Goal: Find specific page/section: Find specific page/section

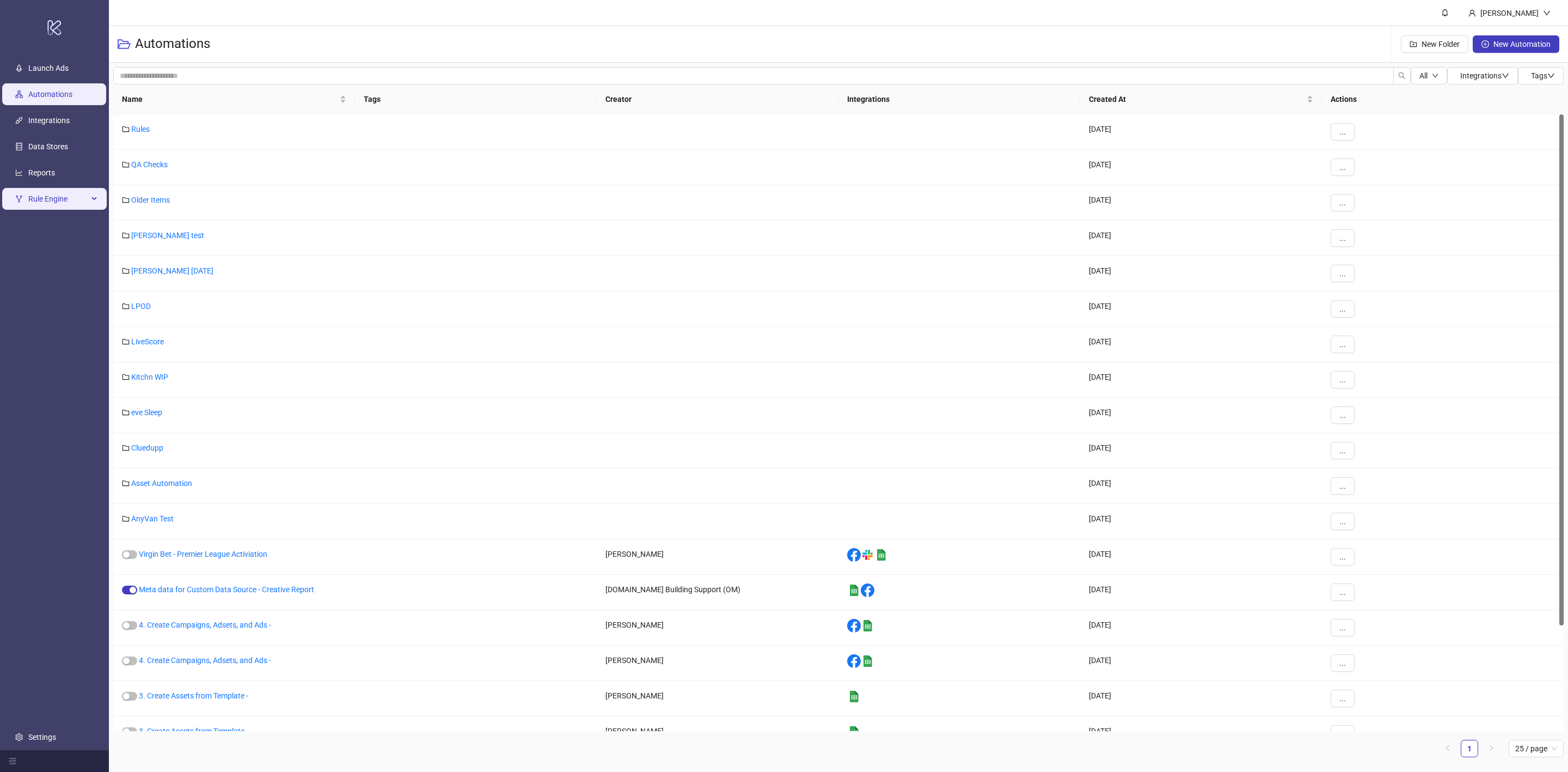
click at [89, 207] on div "Rule Engine" at bounding box center [54, 198] width 105 height 21
click at [45, 220] on link "Rules" at bounding box center [37, 225] width 18 height 9
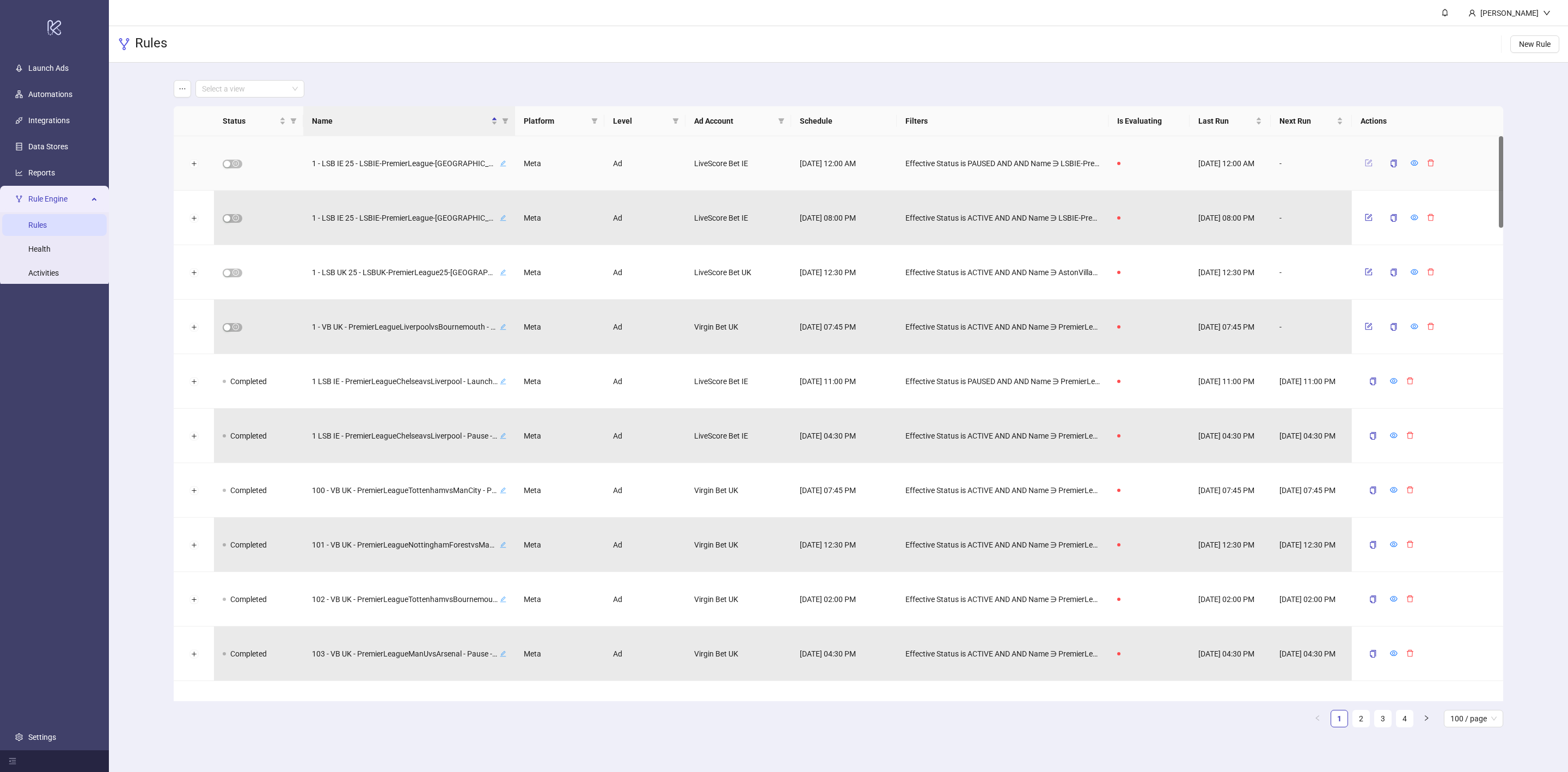
click at [1370, 160] on icon "form" at bounding box center [1369, 163] width 8 height 8
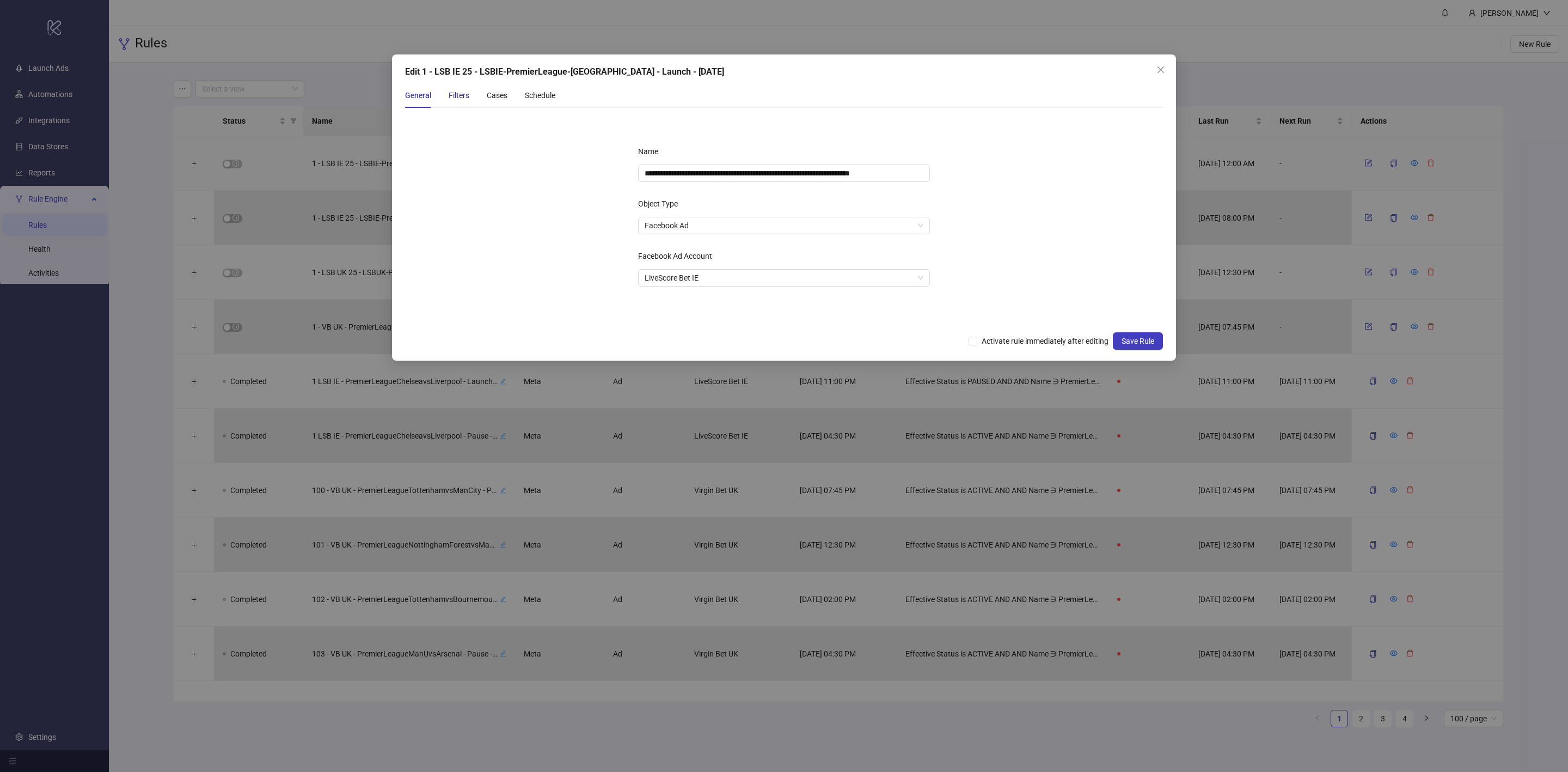
click at [453, 89] on div "Filters" at bounding box center [458, 95] width 21 height 12
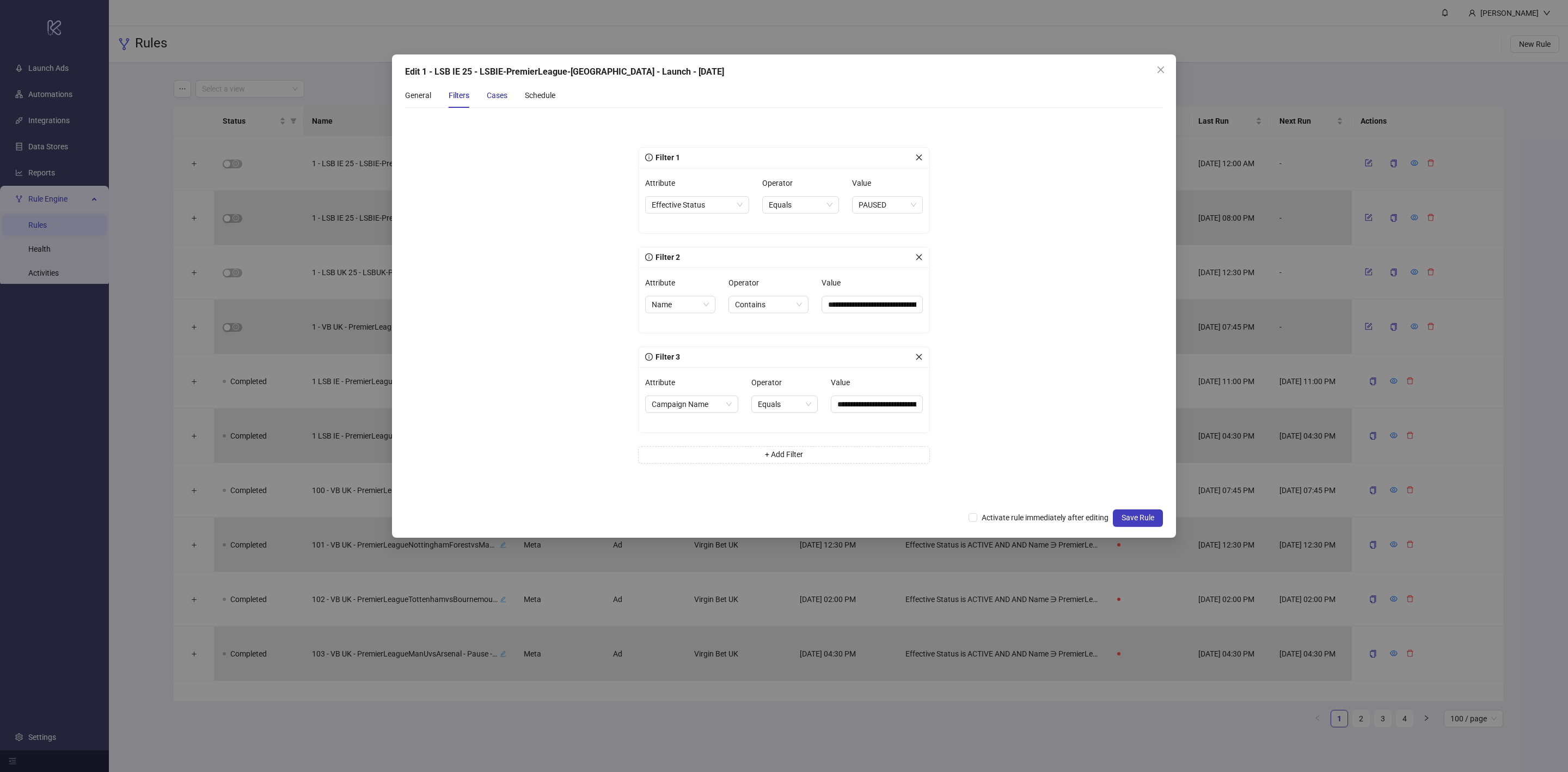
click at [496, 90] on div "Cases" at bounding box center [497, 95] width 21 height 12
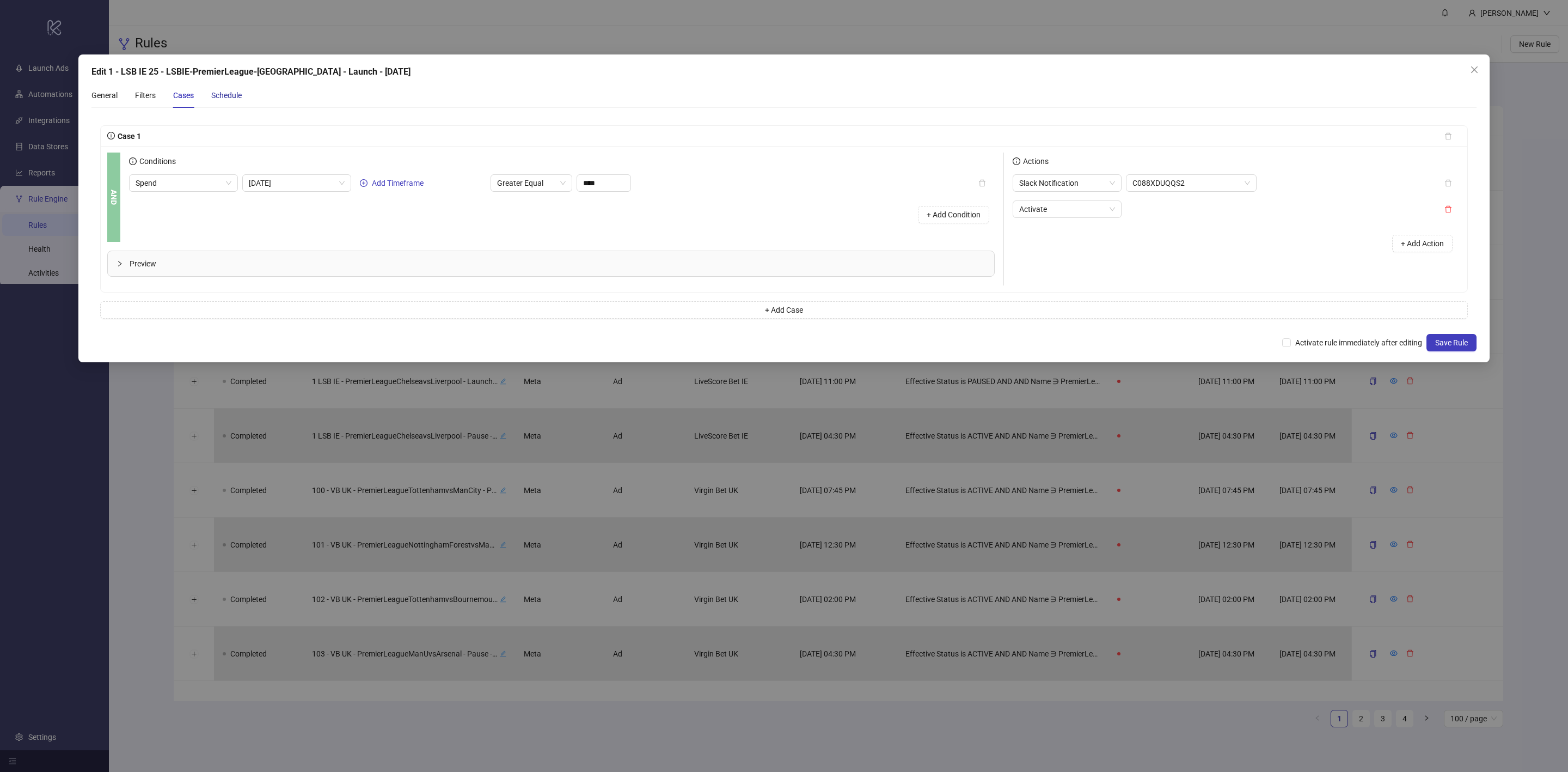
click at [230, 97] on div "Schedule" at bounding box center [227, 95] width 30 height 12
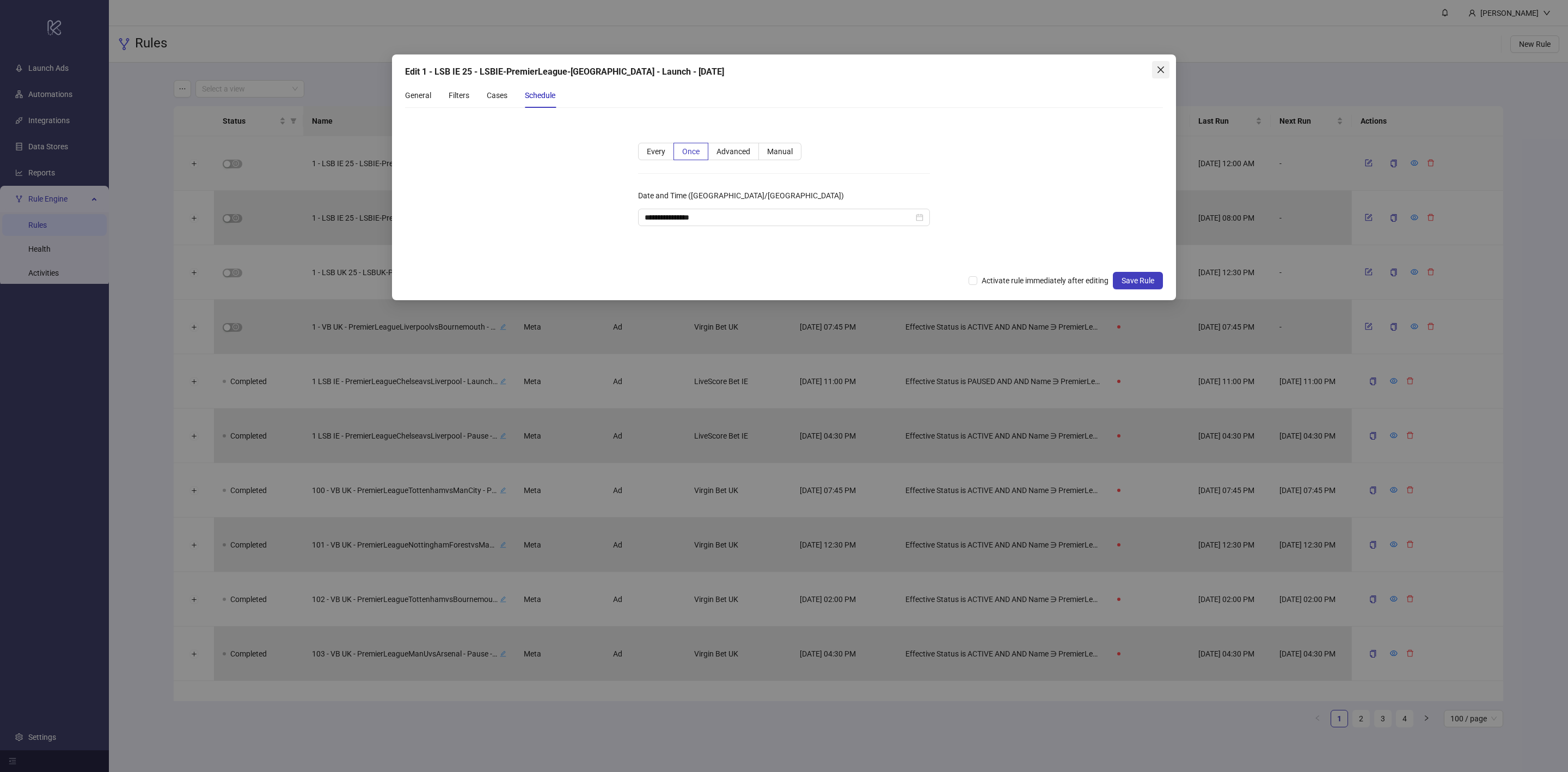
click at [1156, 73] on icon "close" at bounding box center [1161, 69] width 9 height 9
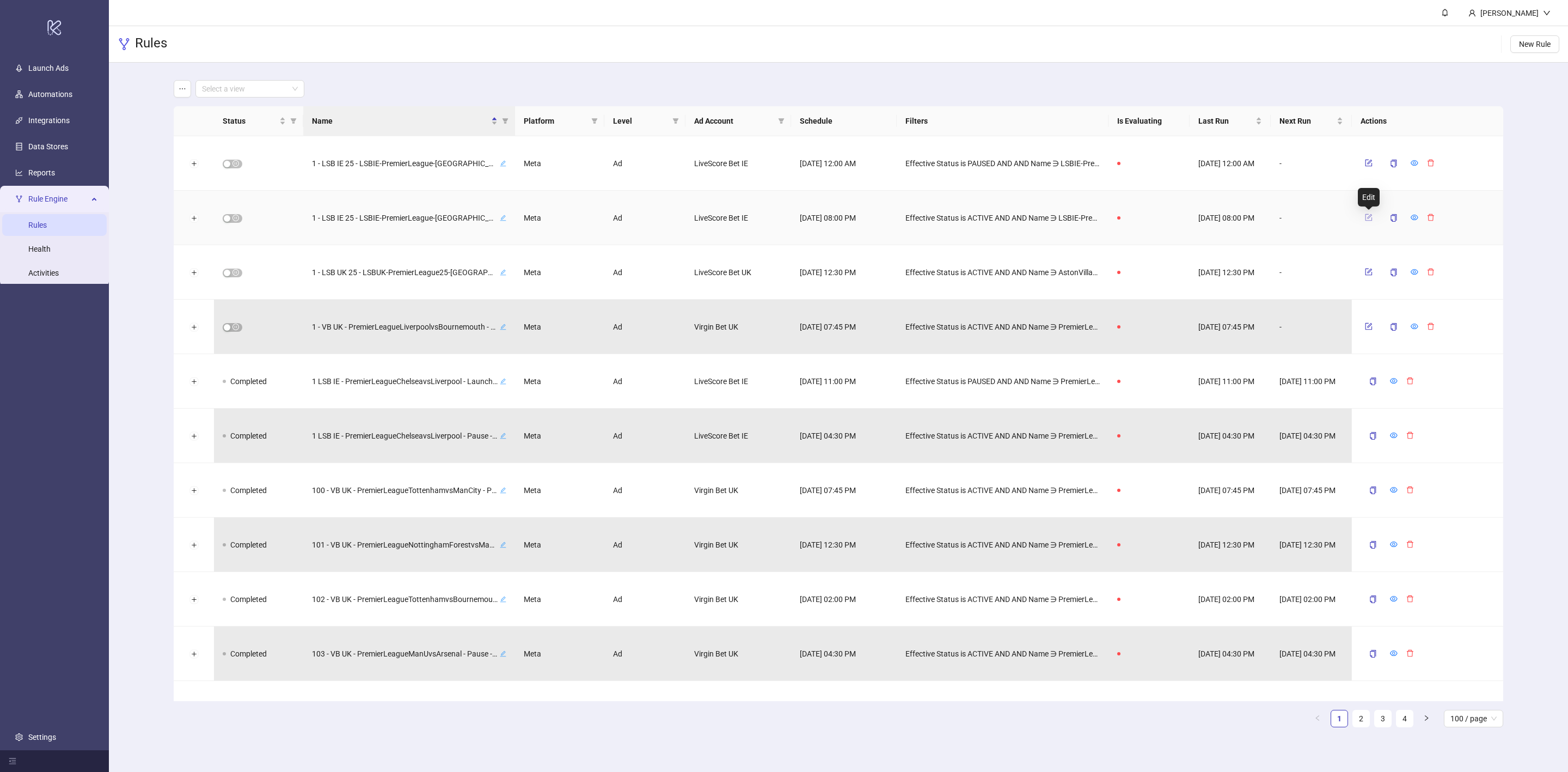
click at [1369, 217] on icon "form" at bounding box center [1369, 217] width 8 height 8
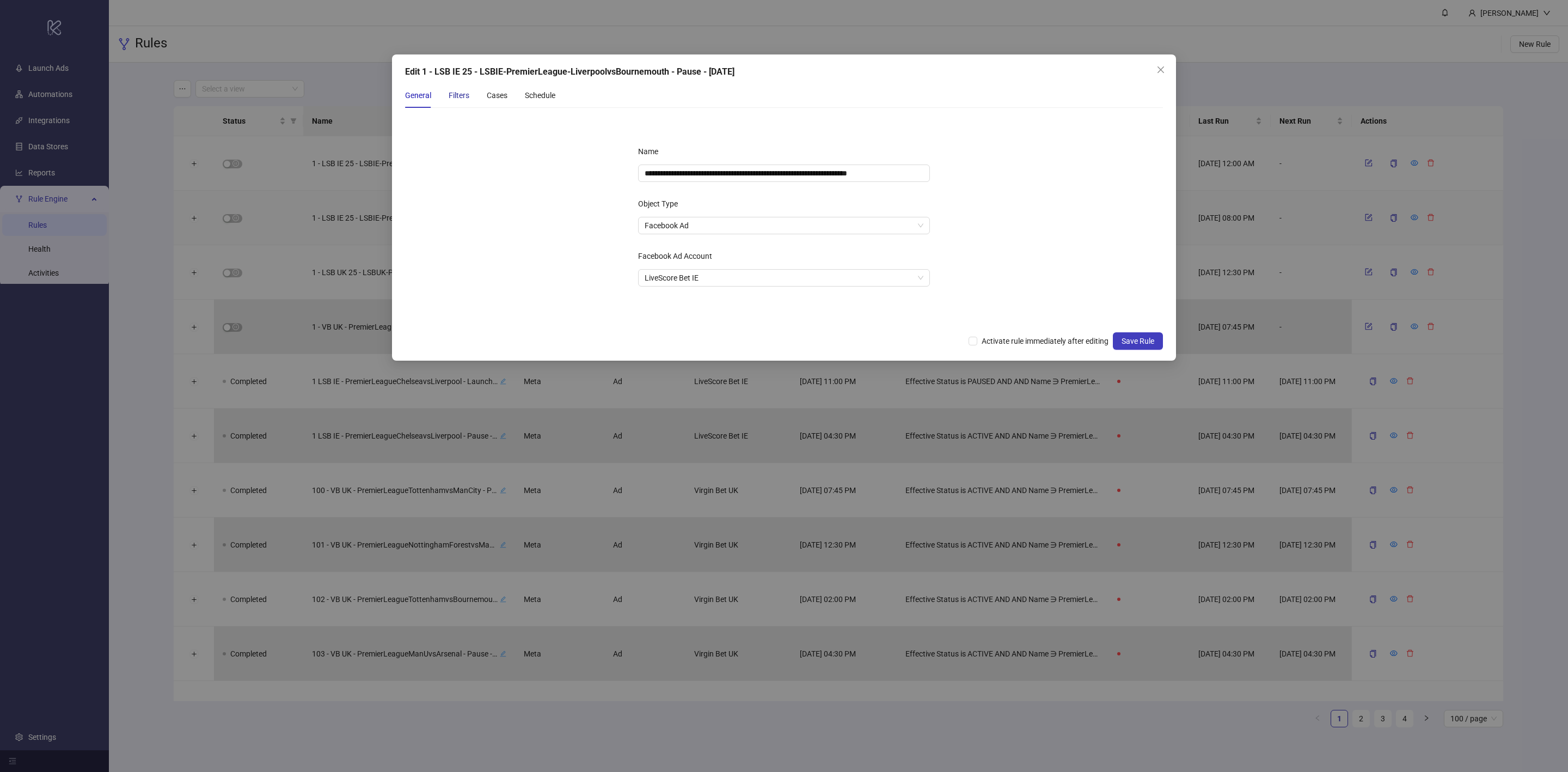
click at [462, 95] on div "Filters" at bounding box center [458, 95] width 21 height 12
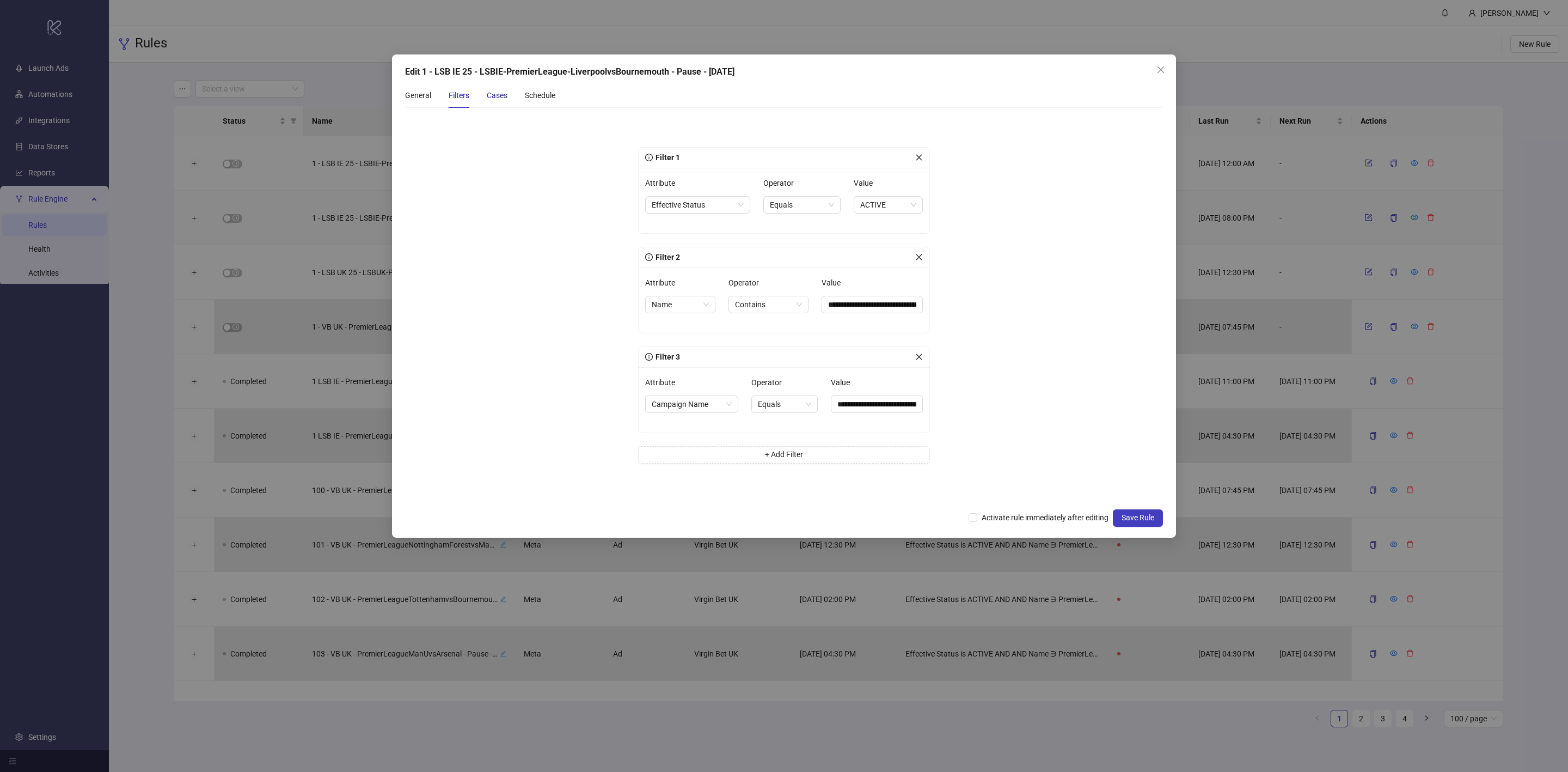
click at [496, 97] on div "Cases" at bounding box center [497, 95] width 21 height 12
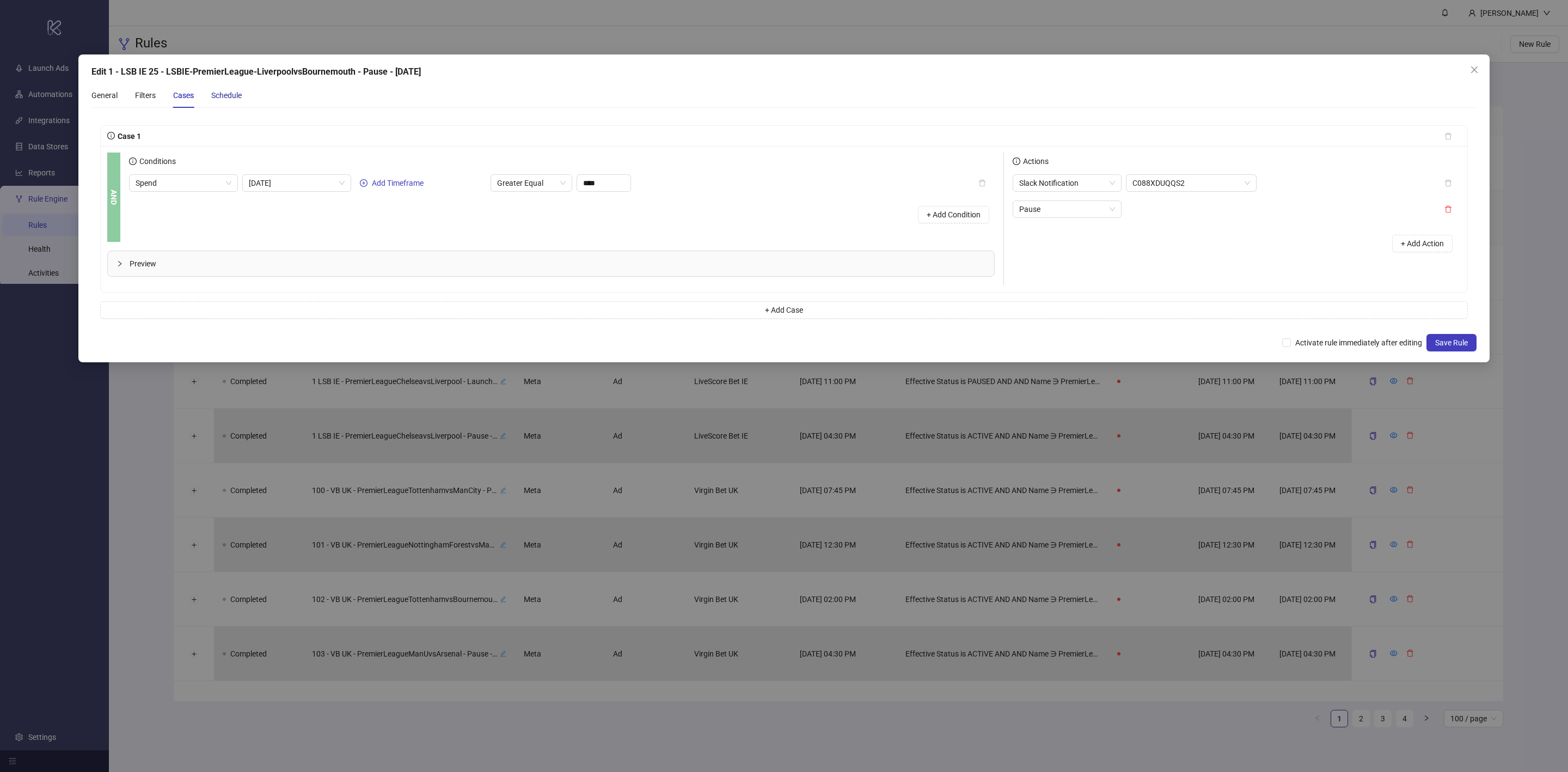
click at [234, 100] on div "Schedule" at bounding box center [227, 95] width 30 height 12
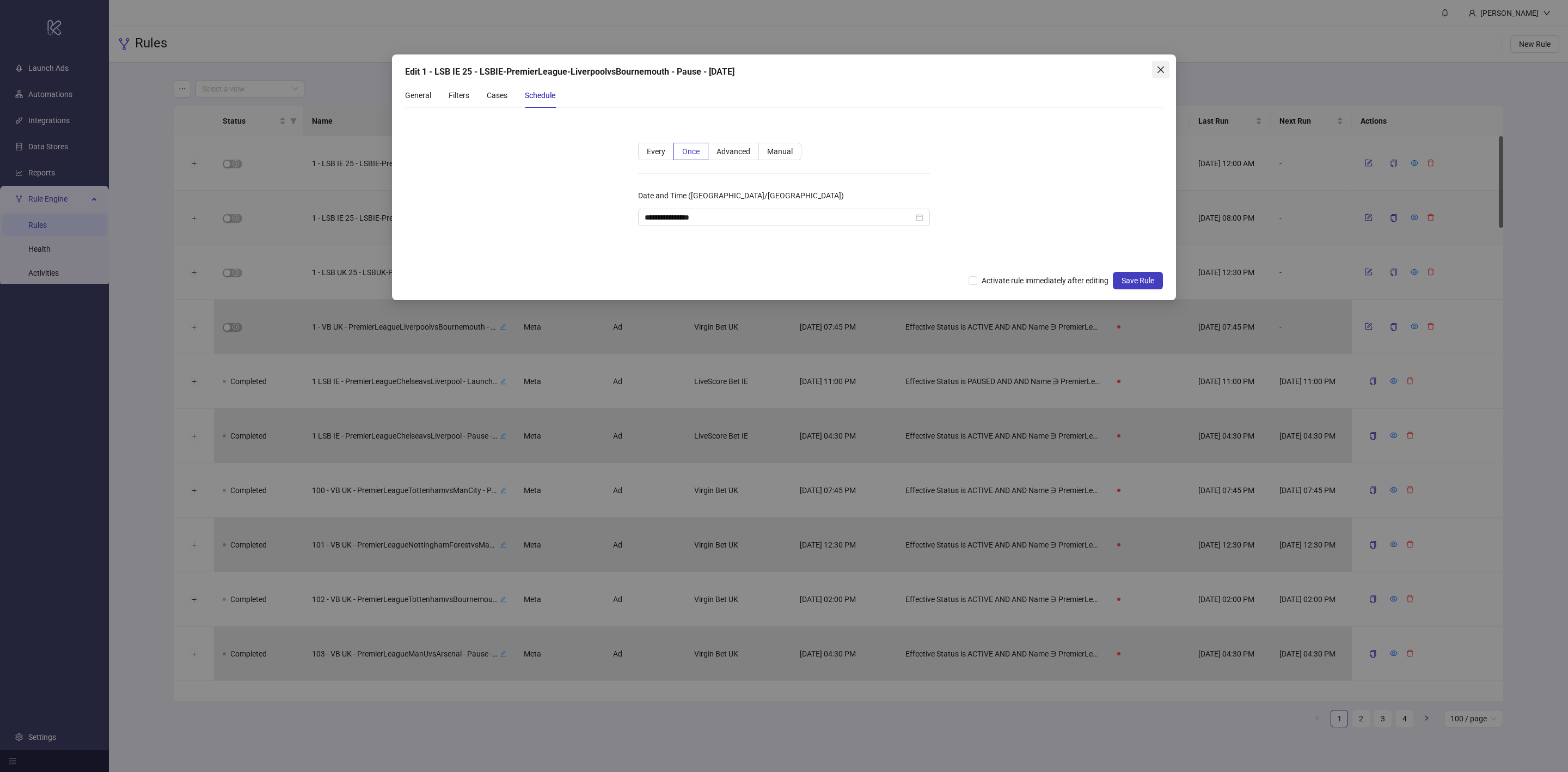
click at [1164, 63] on button "Close" at bounding box center [1161, 70] width 18 height 18
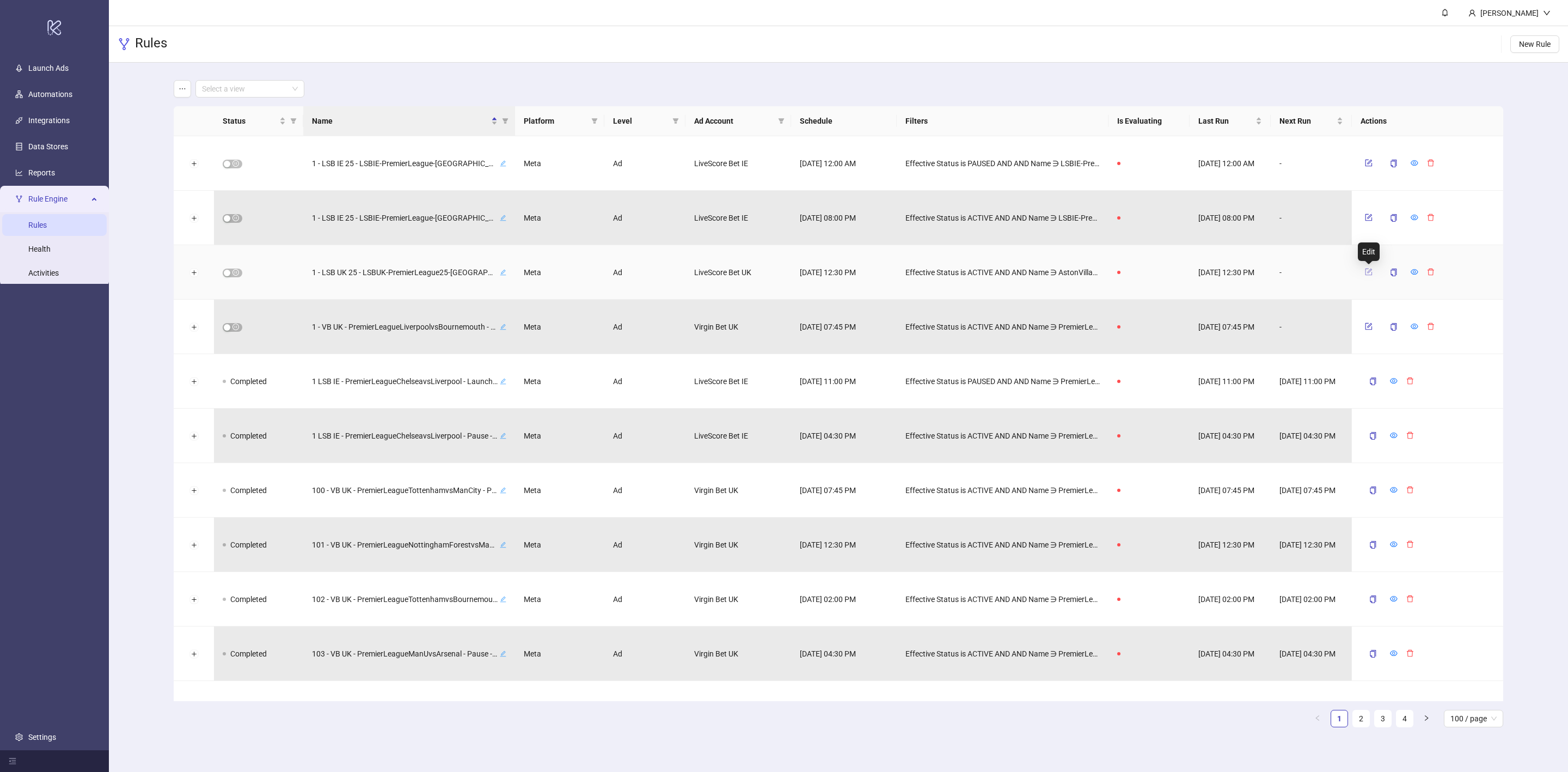
click at [1369, 270] on icon "form" at bounding box center [1369, 272] width 8 height 8
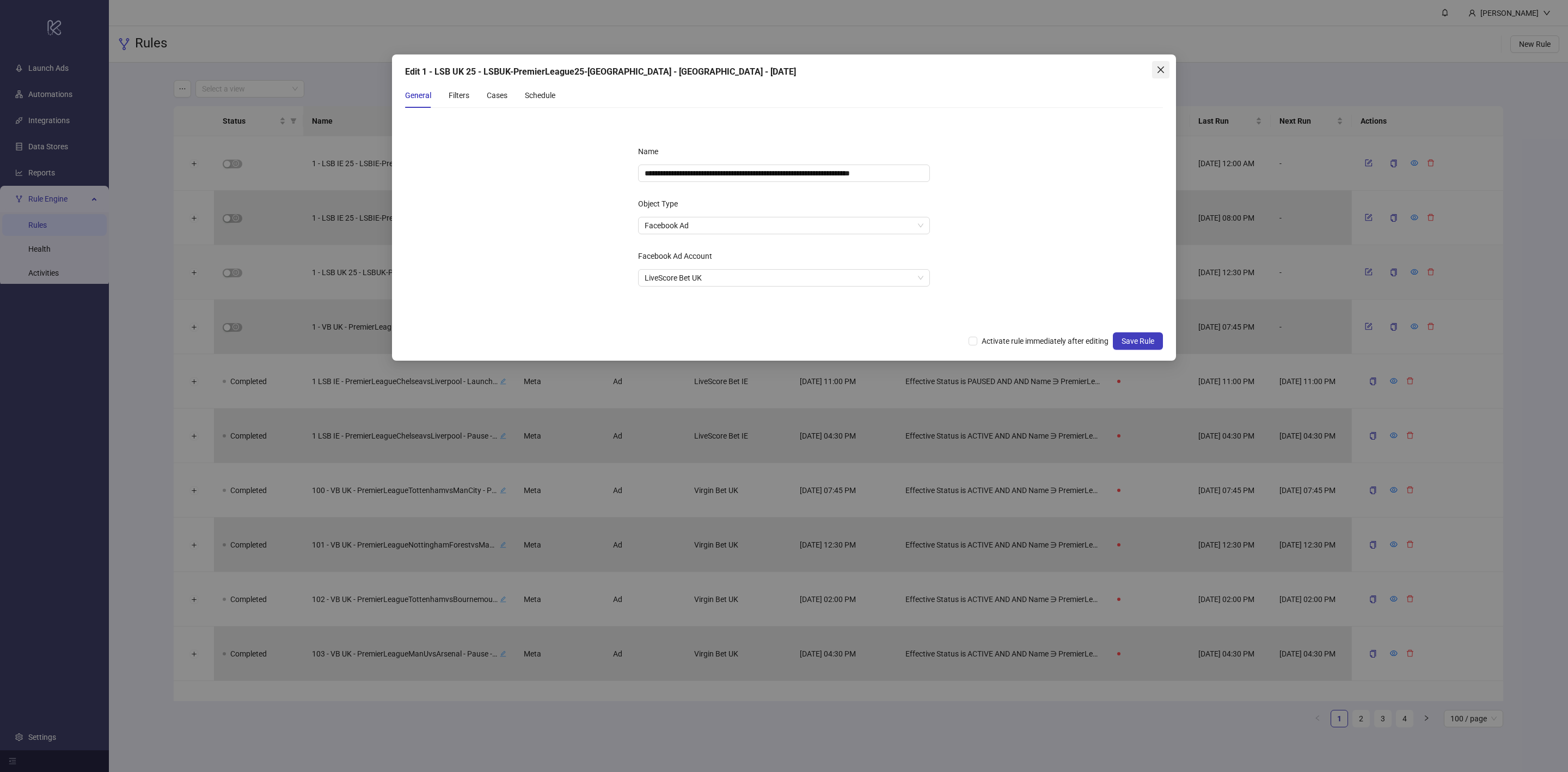
click at [1162, 68] on icon "close" at bounding box center [1161, 69] width 6 height 6
